Goal: Navigation & Orientation: Find specific page/section

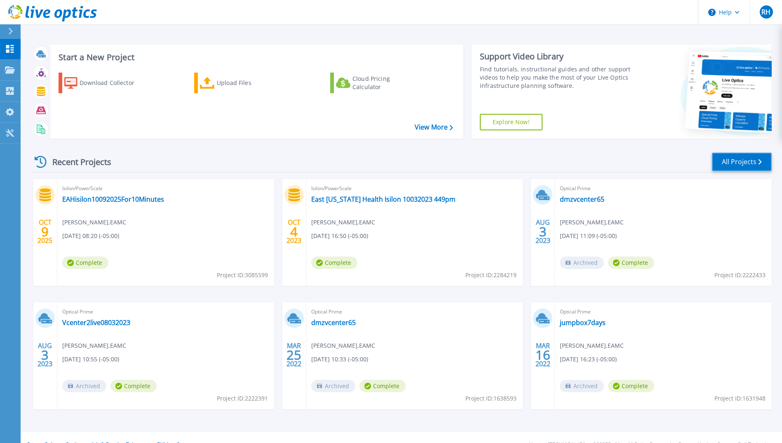
click at [732, 158] on link "All Projects" at bounding box center [742, 162] width 60 height 19
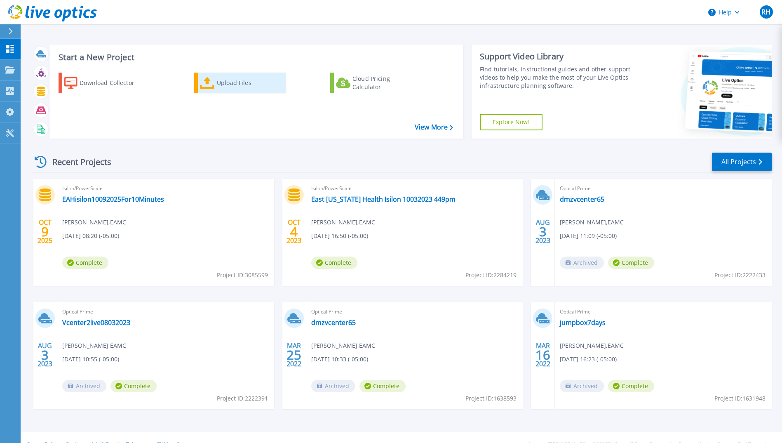
click at [206, 82] on icon at bounding box center [207, 83] width 15 height 12
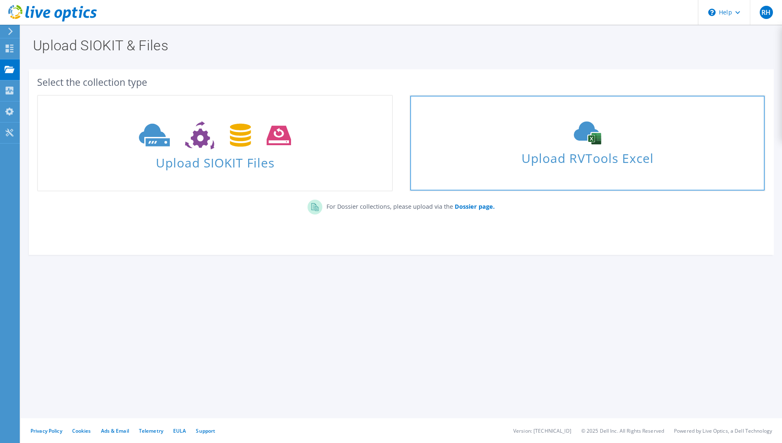
click at [555, 160] on span "Upload RVTools Excel" at bounding box center [587, 156] width 354 height 18
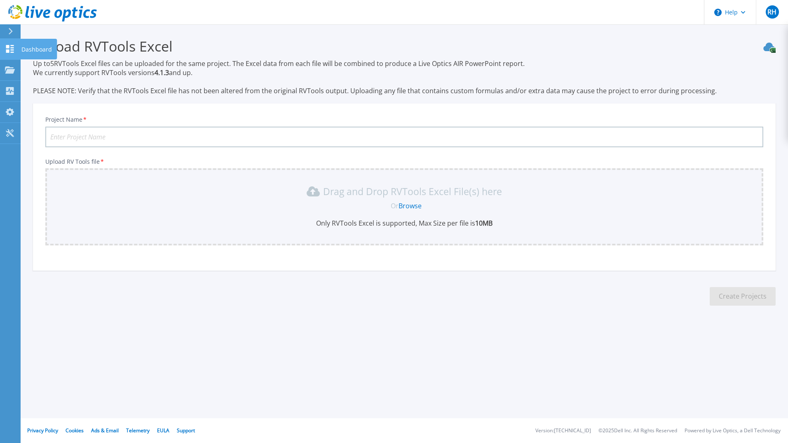
click at [5, 45] on icon at bounding box center [10, 49] width 10 height 8
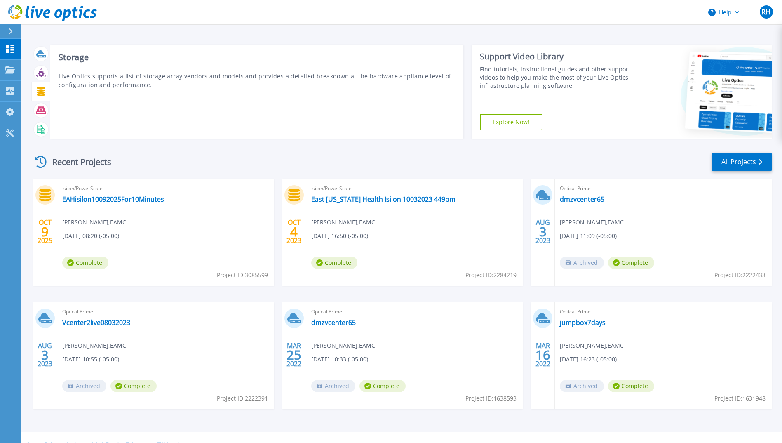
click at [43, 94] on icon at bounding box center [40, 91] width 9 height 9
click at [38, 91] on icon at bounding box center [41, 91] width 9 height 9
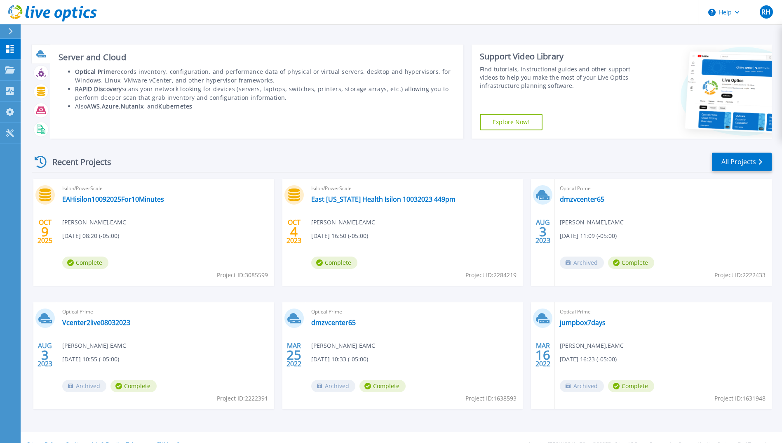
click at [42, 54] on icon at bounding box center [40, 53] width 8 height 6
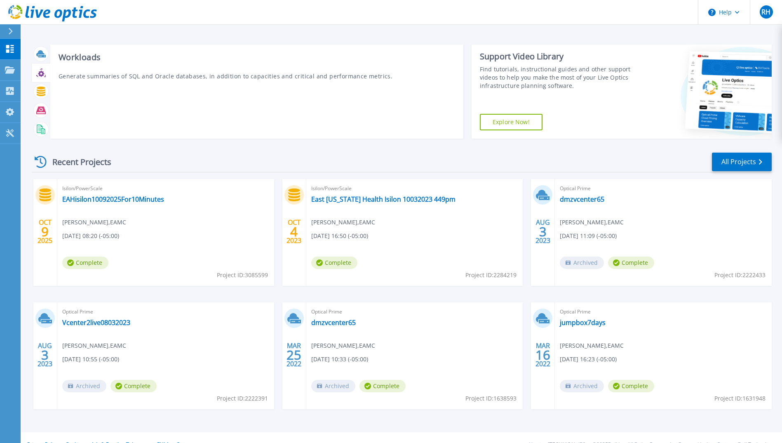
click at [41, 71] on icon at bounding box center [41, 74] width 6 height 6
click at [41, 91] on icon at bounding box center [41, 91] width 9 height 9
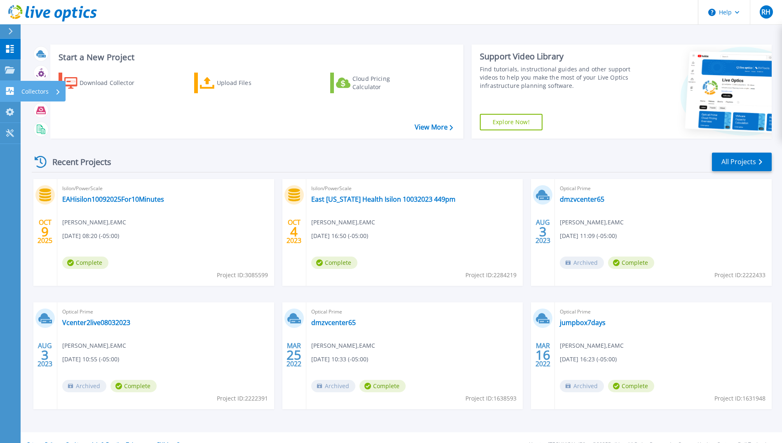
click at [8, 90] on icon at bounding box center [10, 91] width 8 height 8
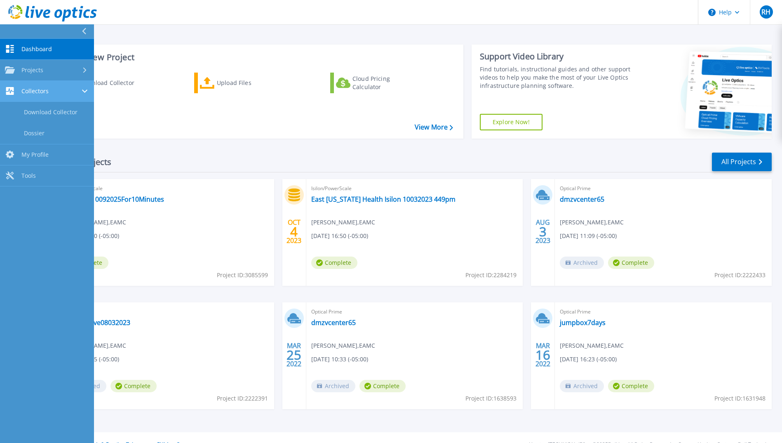
click at [8, 90] on icon at bounding box center [10, 91] width 8 height 8
click at [33, 93] on span "Collectors" at bounding box center [34, 90] width 27 height 7
click at [29, 173] on span "Tools" at bounding box center [28, 175] width 14 height 7
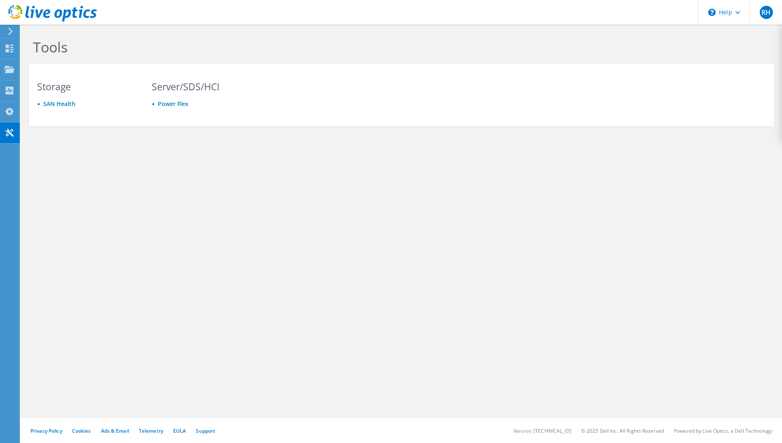
click at [9, 33] on icon at bounding box center [10, 31] width 6 height 7
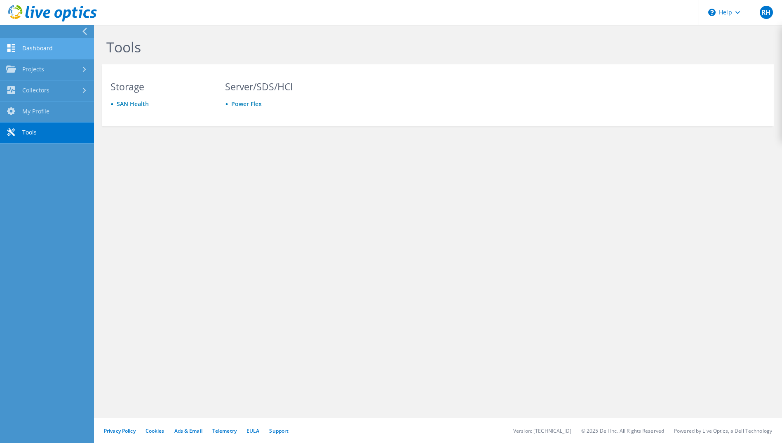
click at [27, 47] on link "Dashboard" at bounding box center [47, 48] width 94 height 21
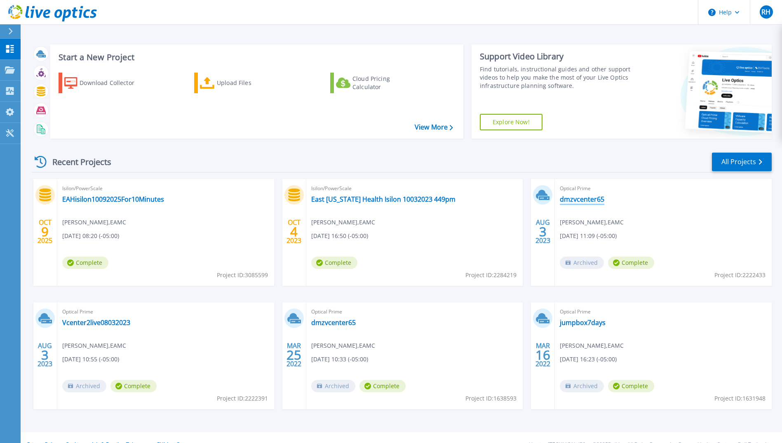
click at [593, 200] on link "dmzvcenter65" at bounding box center [582, 199] width 45 height 8
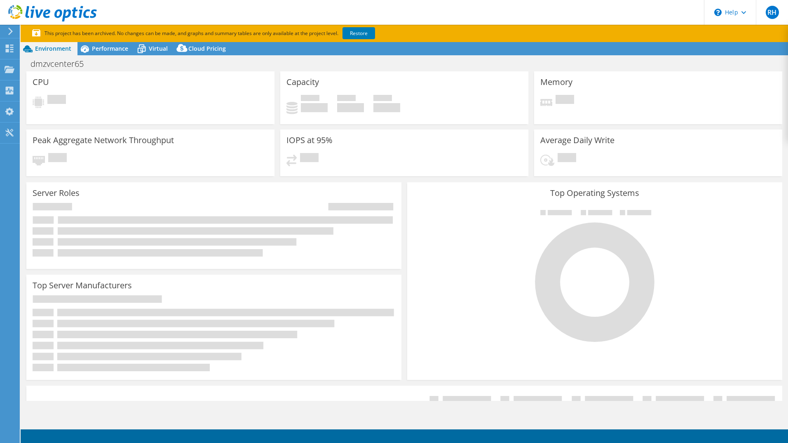
select select "USD"
